Goal: Task Accomplishment & Management: Manage account settings

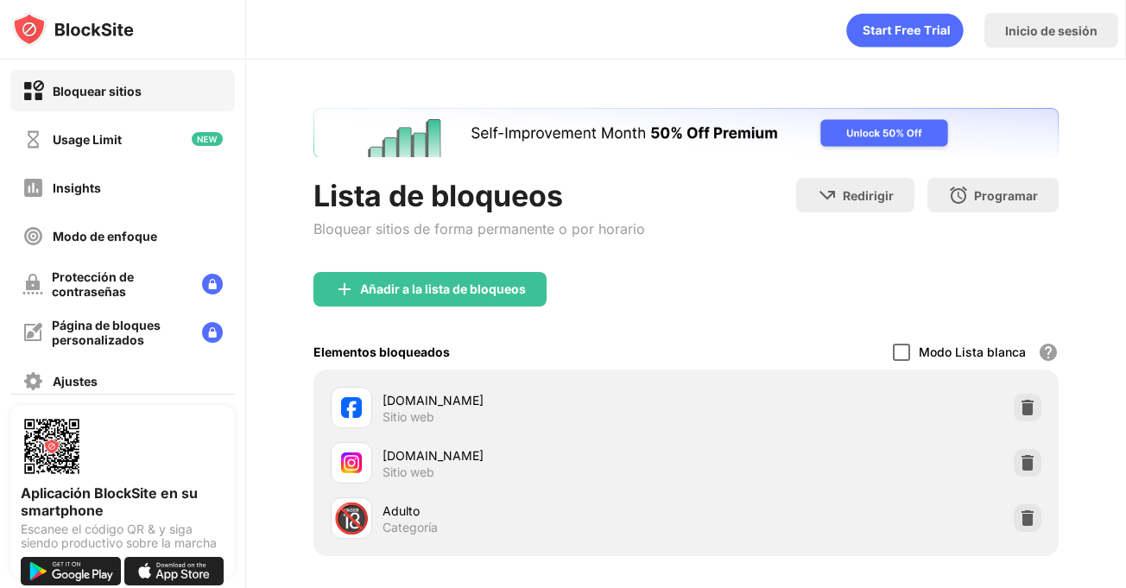
click at [893, 354] on div at bounding box center [901, 352] width 17 height 17
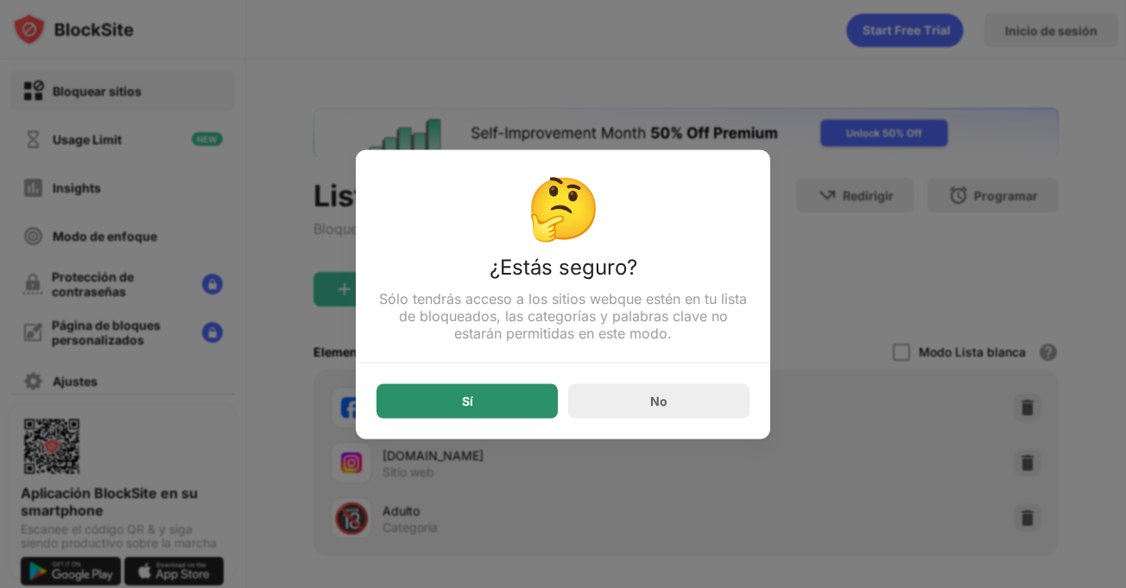
click at [455, 406] on div "Sí" at bounding box center [466, 400] width 181 height 35
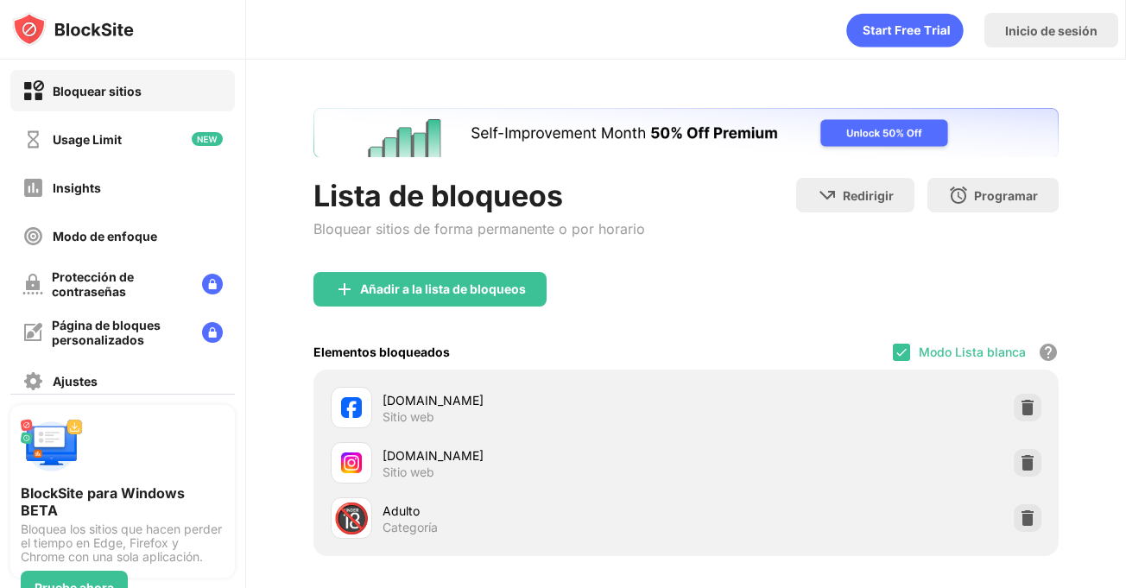
click at [899, 349] on div "Modo Lista blanca Bloquea todos los sitios web excepto los de tu lista blanca. …" at bounding box center [976, 351] width 166 height 35
click at [895, 351] on img at bounding box center [902, 352] width 14 height 14
click at [861, 281] on div "Añadir a la lista de bloqueos" at bounding box center [685, 303] width 745 height 62
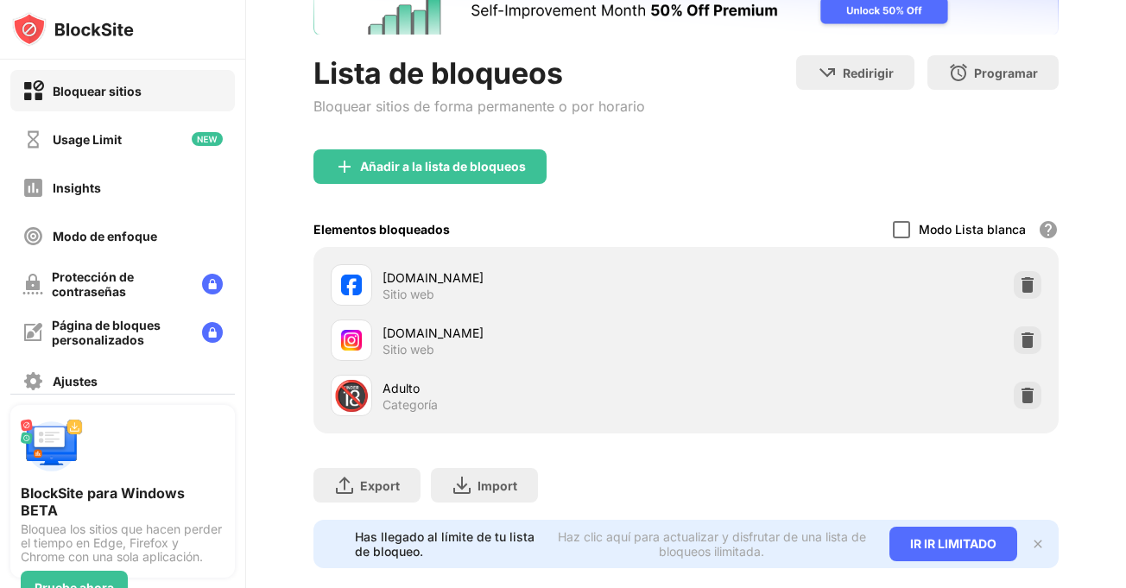
scroll to position [164, 0]
